Goal: Find specific page/section: Find specific page/section

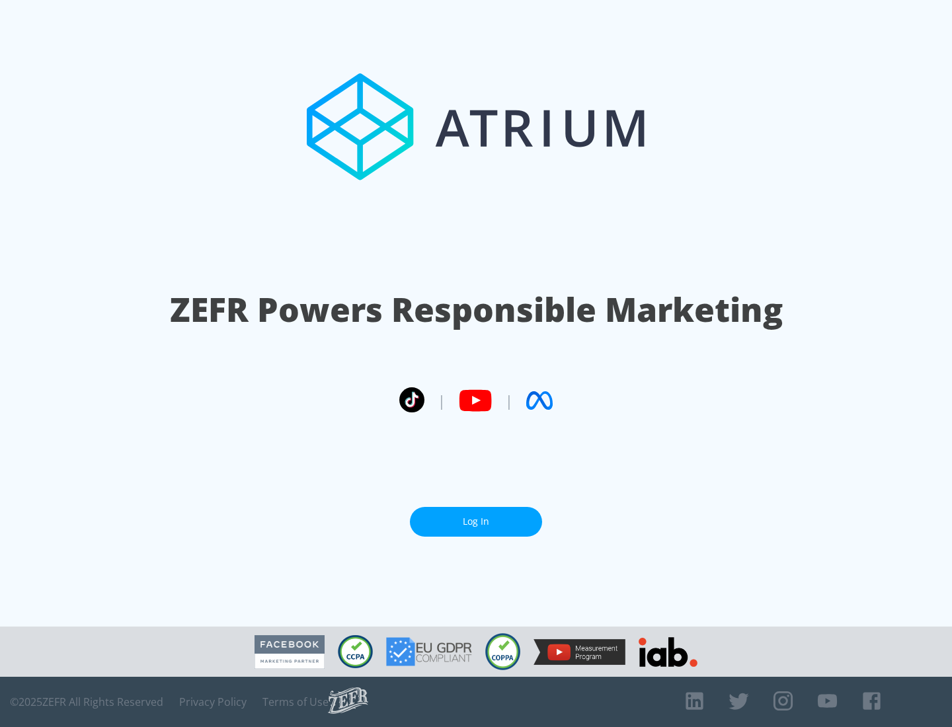
click at [476, 522] on link "Log In" at bounding box center [476, 522] width 132 height 30
